Goal: Transaction & Acquisition: Purchase product/service

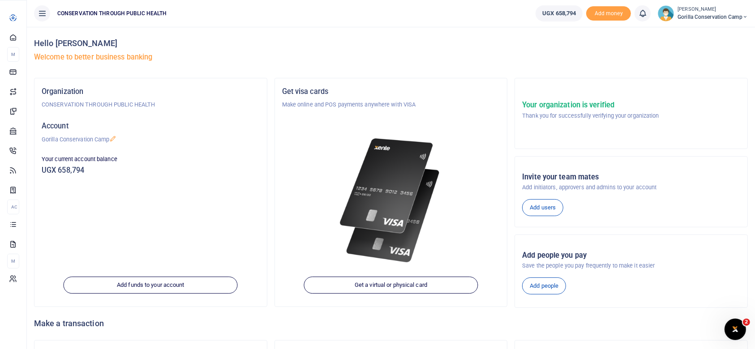
click at [0, 0] on span "Xente Transfers" at bounding box center [0, 0] width 0 height 0
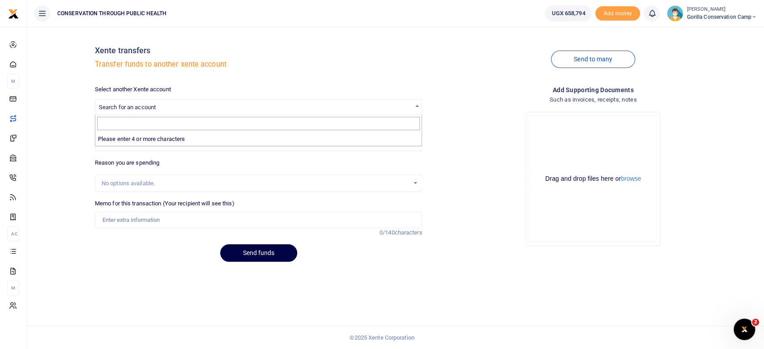
click at [417, 105] on b at bounding box center [418, 106] width 4 height 2
type input "g"
type input "C"
type input "G"
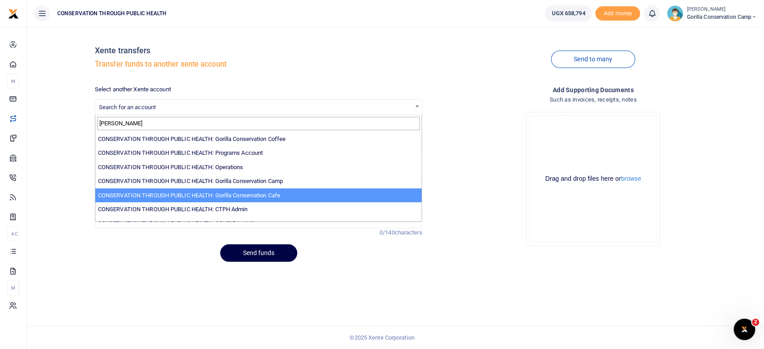
type input "[PERSON_NAME]"
select select "3591"
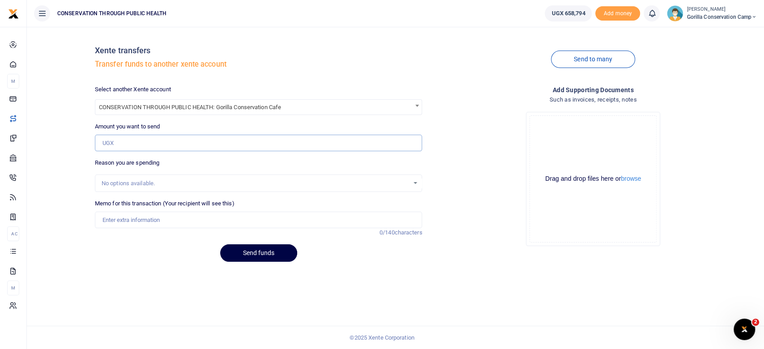
click at [121, 139] on input "Amount you want to send" at bounding box center [259, 143] width 328 height 17
type input "100,000"
click at [146, 221] on input "Memo for this transaction (Your recipient will see this)" at bounding box center [259, 220] width 328 height 17
type input "Gorilla conservation cafe transfers"
click at [124, 140] on input "100,000" at bounding box center [259, 143] width 328 height 17
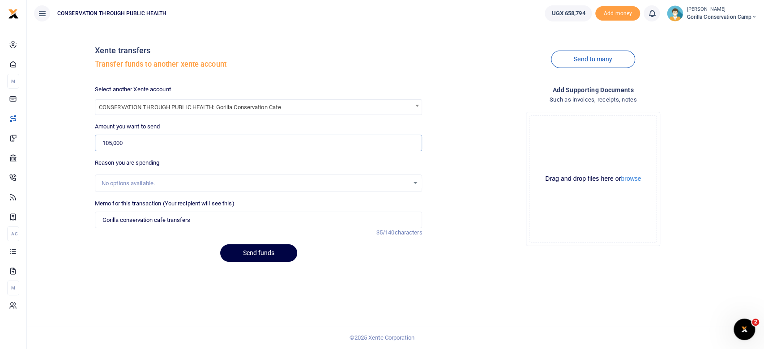
type input "105,000"
click at [270, 247] on button "Send funds" at bounding box center [258, 253] width 77 height 17
